Goal: Task Accomplishment & Management: Use online tool/utility

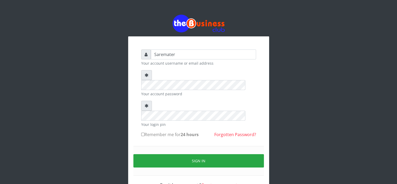
type input "Saremater"
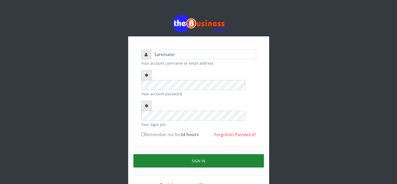
click at [199, 154] on button "Sign in" at bounding box center [198, 160] width 131 height 13
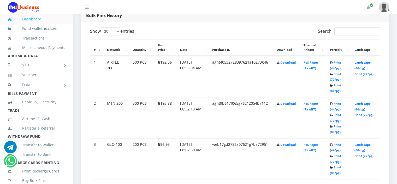
scroll to position [277, 0]
click at [365, 113] on link "Print (72/pg)" at bounding box center [364, 114] width 19 height 4
click at [361, 72] on link "Print (72/pg)" at bounding box center [364, 74] width 19 height 4
